Goal: Book appointment/travel/reservation

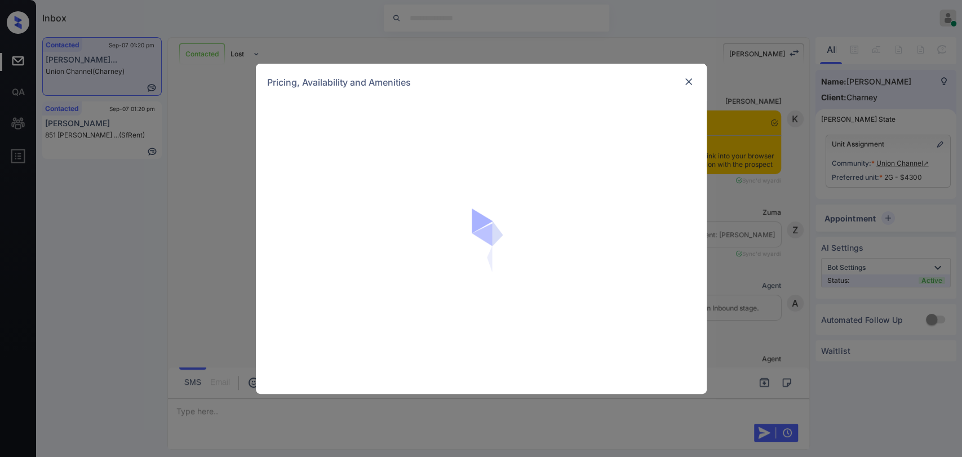
scroll to position [2619, 0]
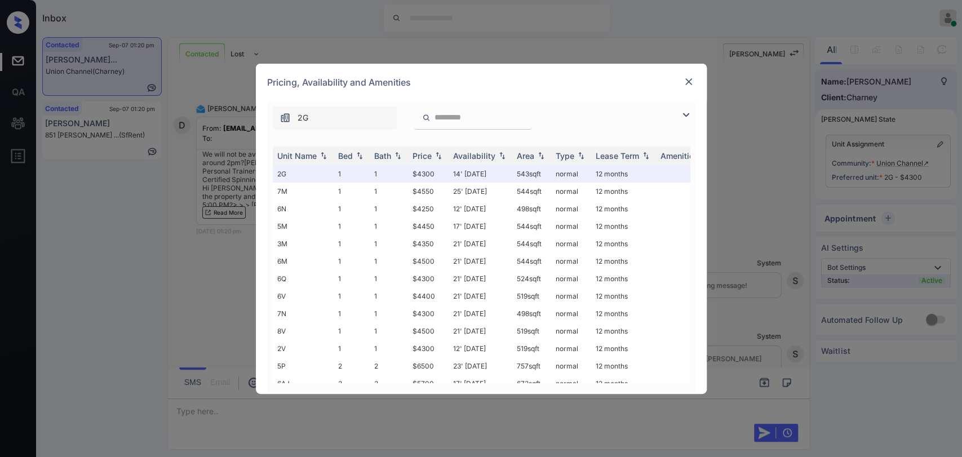
click at [693, 80] on img at bounding box center [688, 81] width 11 height 11
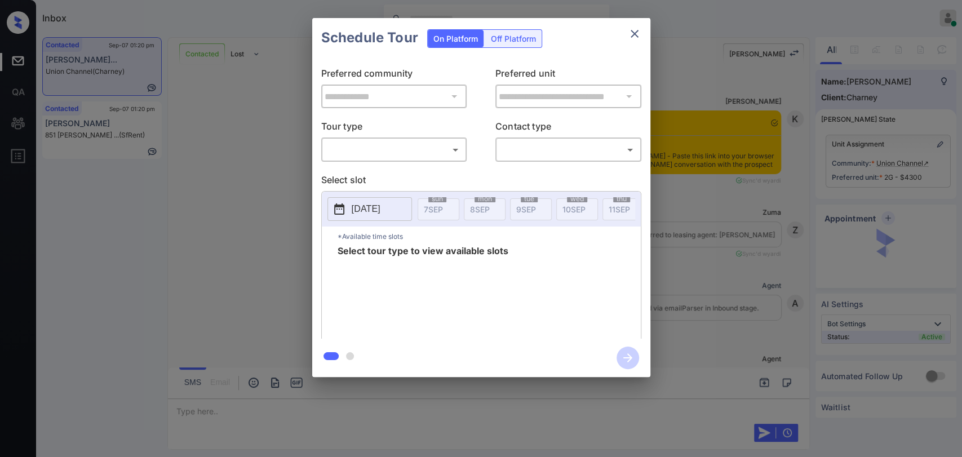
scroll to position [2619, 0]
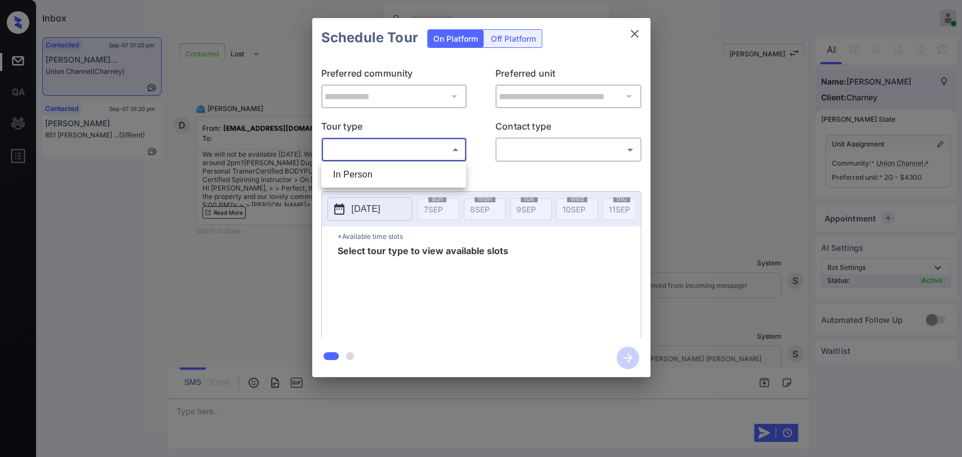
click at [378, 141] on body "Inbox Danielle Dela Cruz Online Set yourself offline Set yourself on break Prof…" at bounding box center [481, 228] width 962 height 457
click at [357, 172] on li "In Person" at bounding box center [393, 175] width 139 height 20
type input "********"
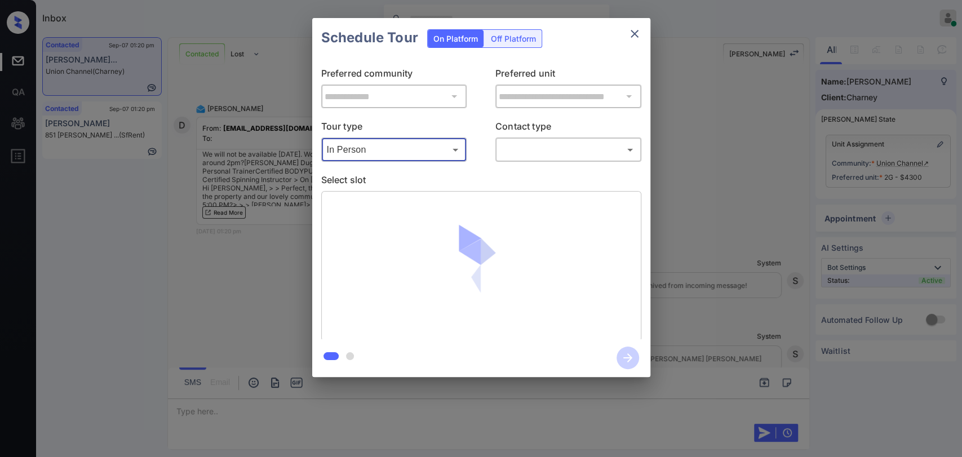
click at [526, 153] on body "Inbox Danielle Dela Cruz Online Set yourself offline Set yourself on break Prof…" at bounding box center [481, 228] width 962 height 457
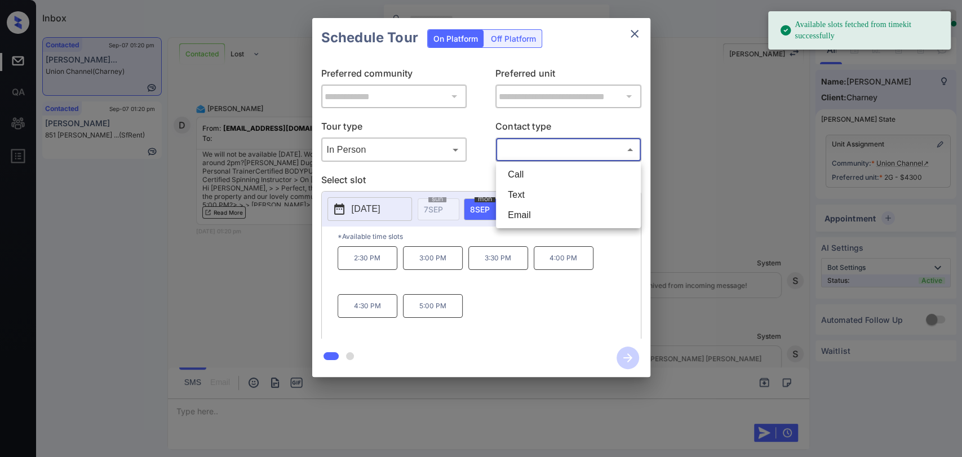
click at [447, 171] on div at bounding box center [481, 228] width 962 height 457
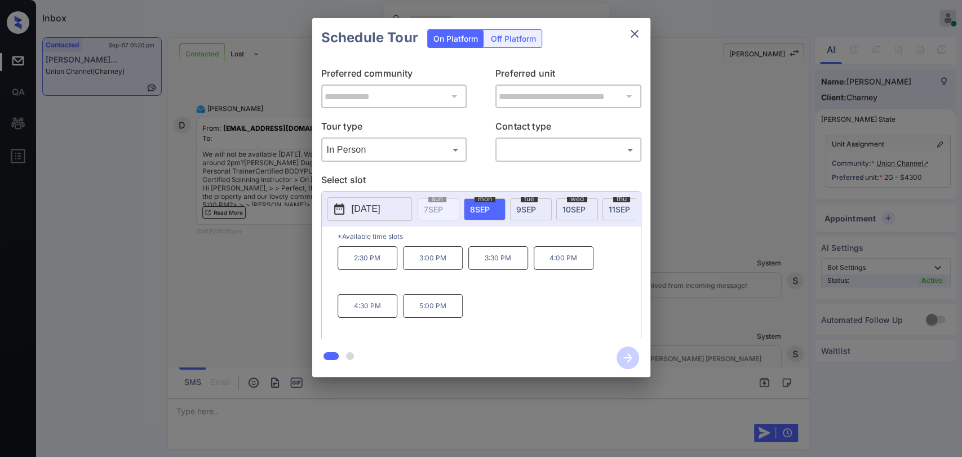
scroll to position [0, 75]
click at [582, 205] on span "12 SEP" at bounding box center [591, 210] width 23 height 10
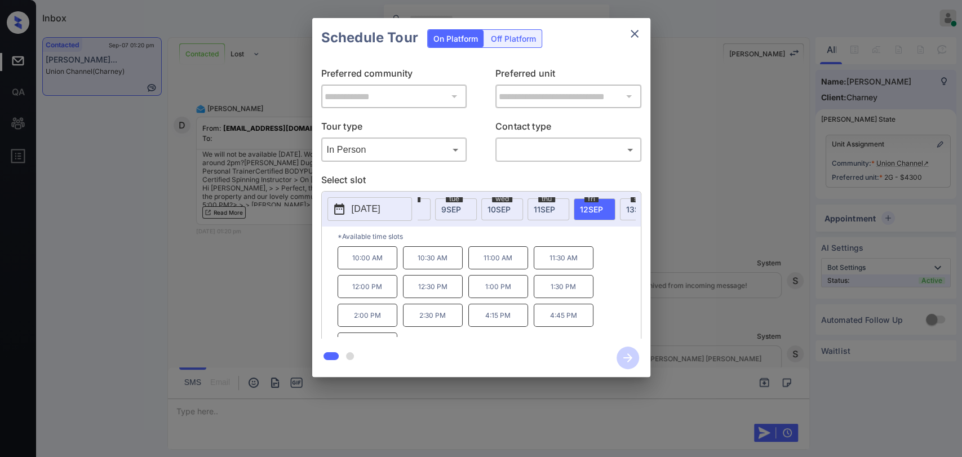
click at [527, 149] on body "Inbox Danielle Dela Cruz Online Set yourself offline Set yourself on break Prof…" at bounding box center [481, 228] width 962 height 457
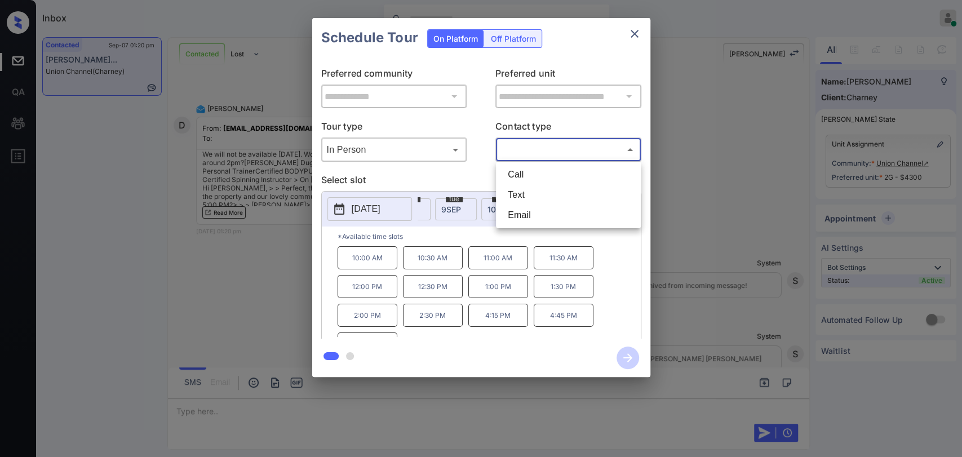
click at [521, 188] on li "Text" at bounding box center [568, 195] width 139 height 20
type input "****"
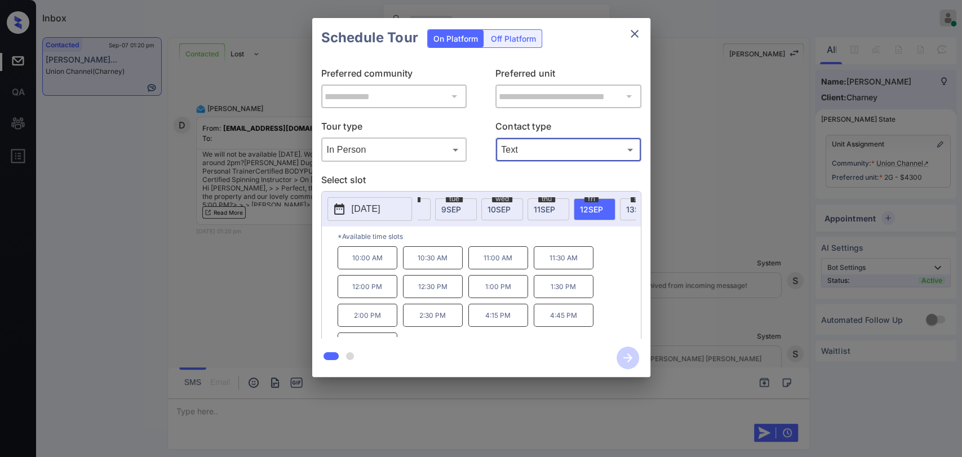
click at [366, 322] on p "2:00 PM" at bounding box center [368, 315] width 60 height 23
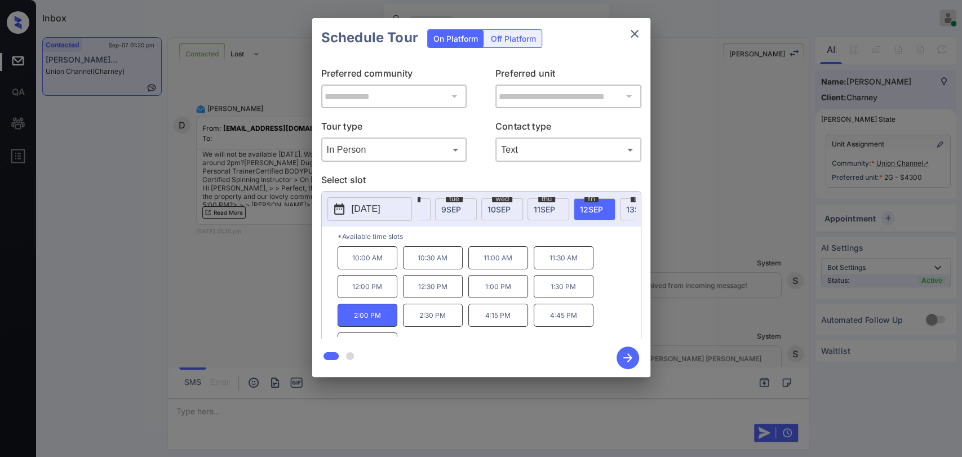
click at [624, 353] on icon "button" at bounding box center [627, 358] width 23 height 23
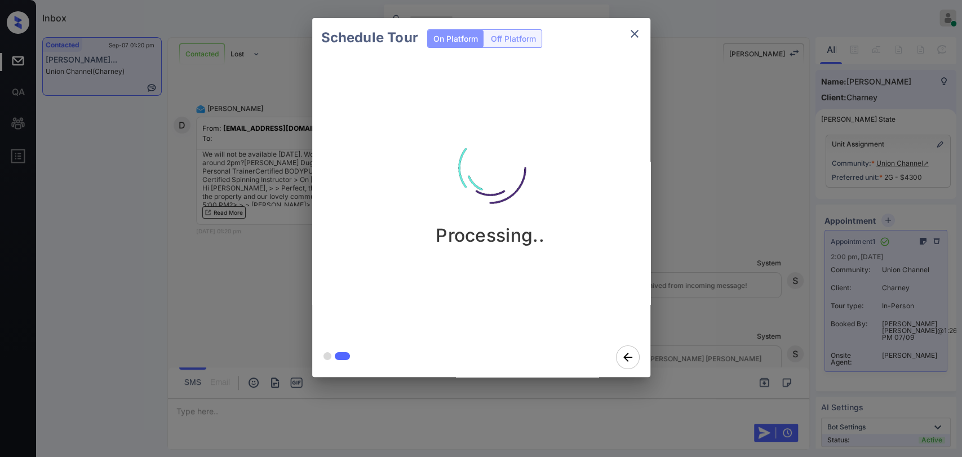
click at [632, 34] on icon "close" at bounding box center [635, 34] width 14 height 14
